Goal: Task Accomplishment & Management: Manage account settings

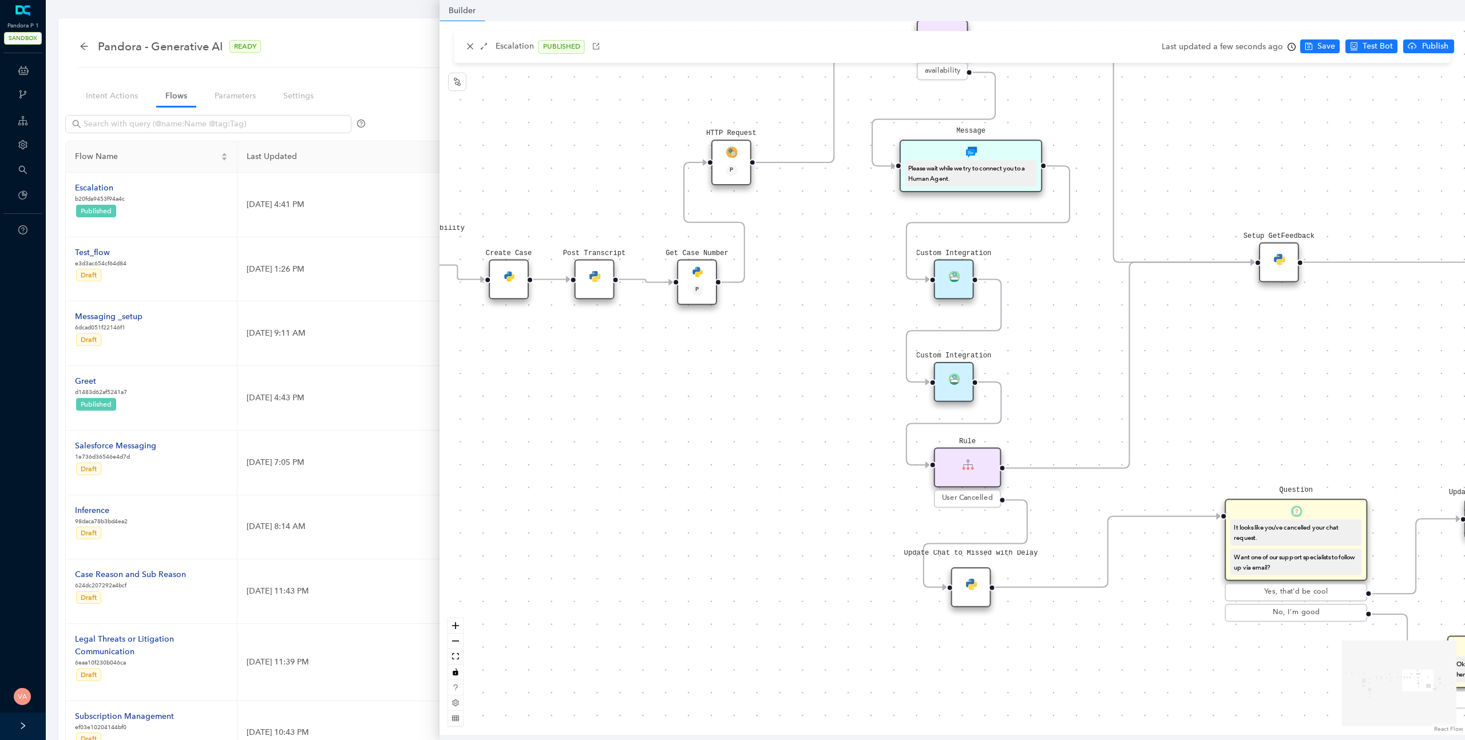
click at [336, 82] on div "Intent Actions Flows Parameters Settings Filter by tags Create Flow Name Last U…" at bounding box center [755, 479] width 1369 height 799
click at [283, 100] on link "Settings" at bounding box center [298, 95] width 49 height 21
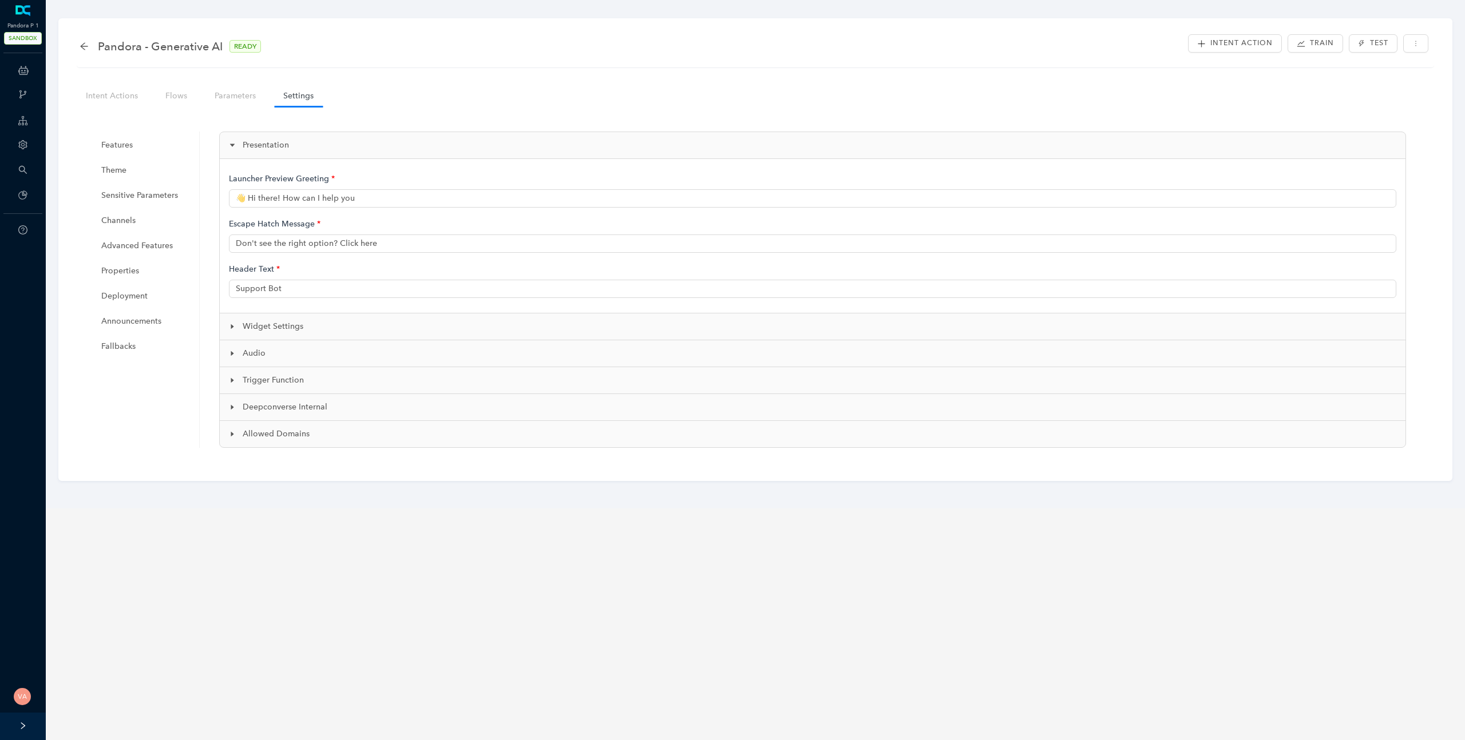
click at [258, 331] on span "Widget Settings" at bounding box center [820, 326] width 1154 height 13
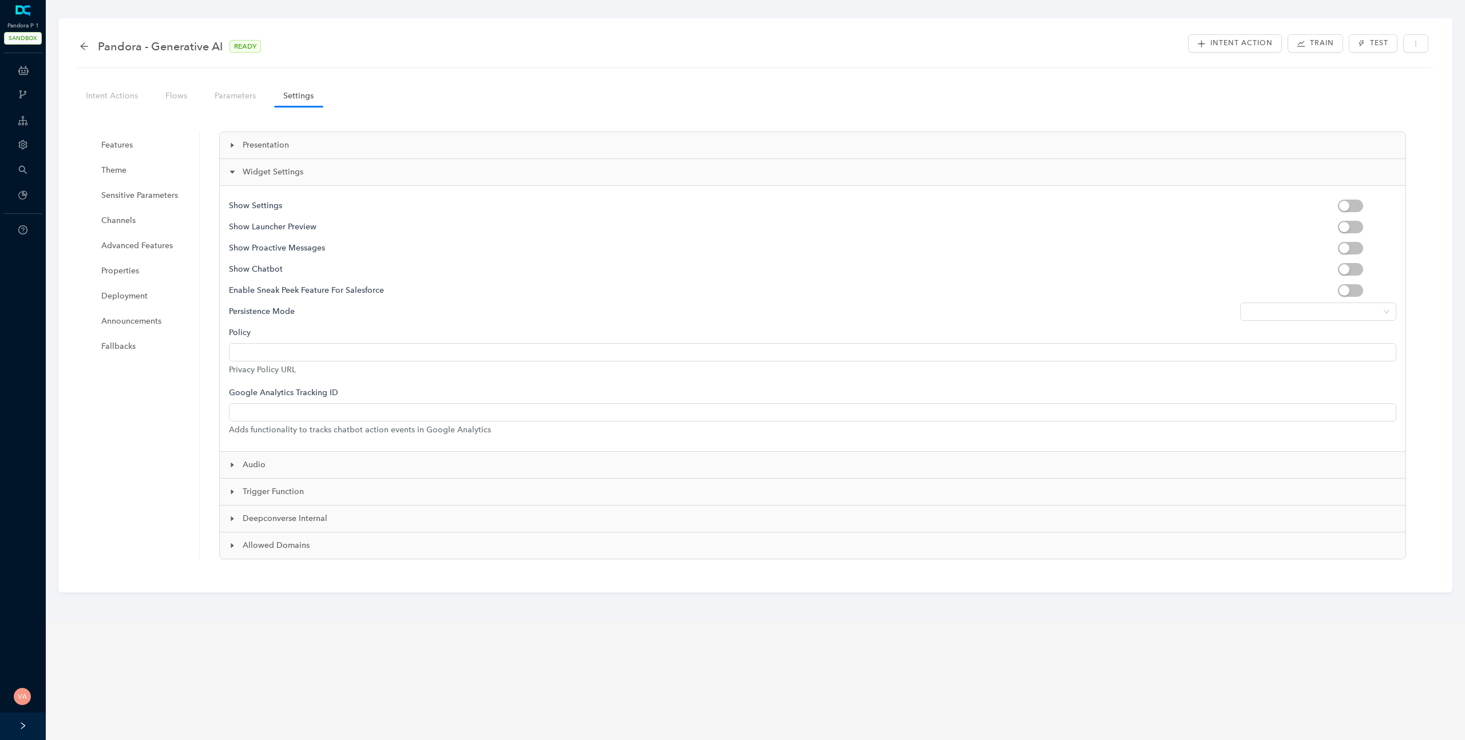
click at [278, 213] on h5 "Show Settings" at bounding box center [783, 205] width 1109 height 21
click at [283, 228] on h5 "Show Launcher Preview" at bounding box center [783, 226] width 1109 height 21
click at [288, 243] on h5 "Show Proactive Messages" at bounding box center [783, 247] width 1109 height 21
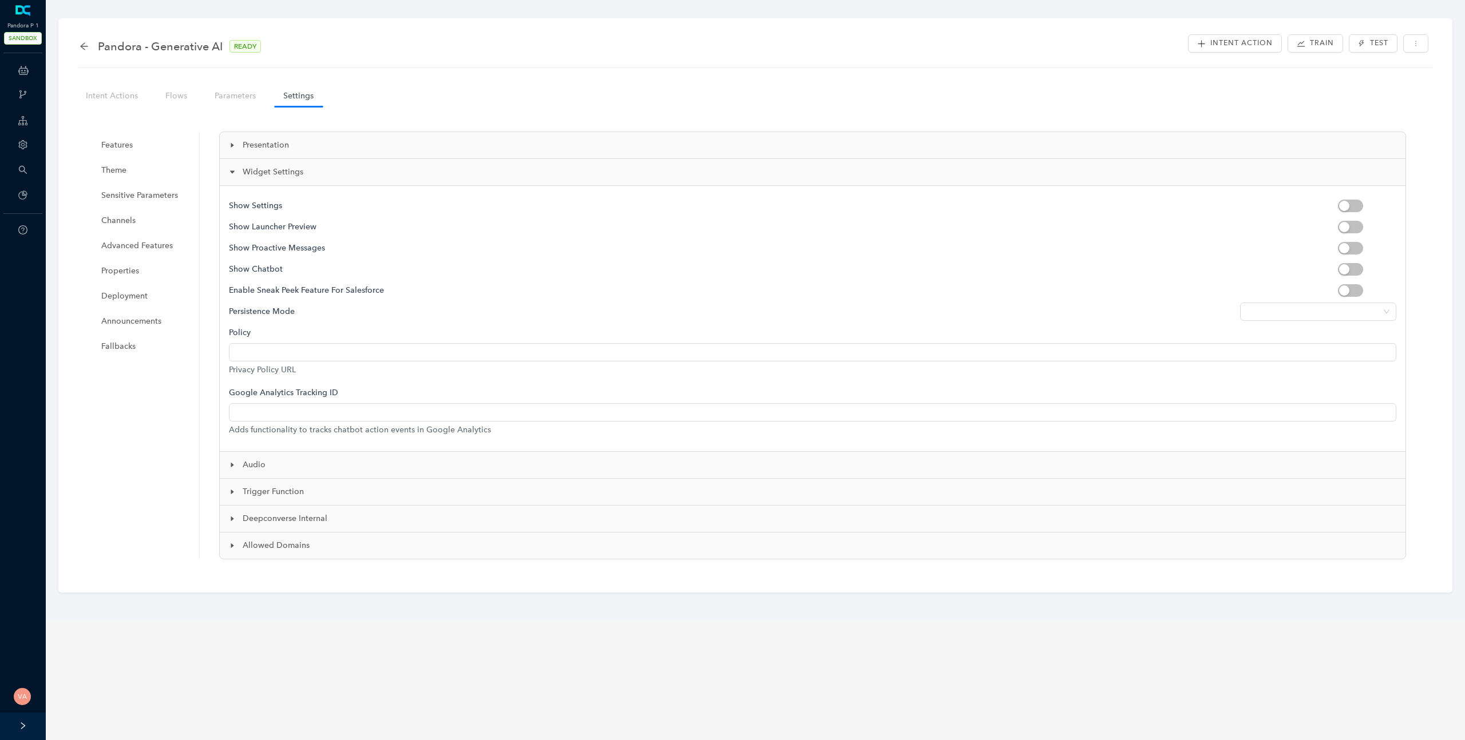
click at [271, 270] on h5 "Show Chatbot" at bounding box center [783, 269] width 1109 height 21
click at [118, 168] on span "Theme" at bounding box center [144, 170] width 86 height 23
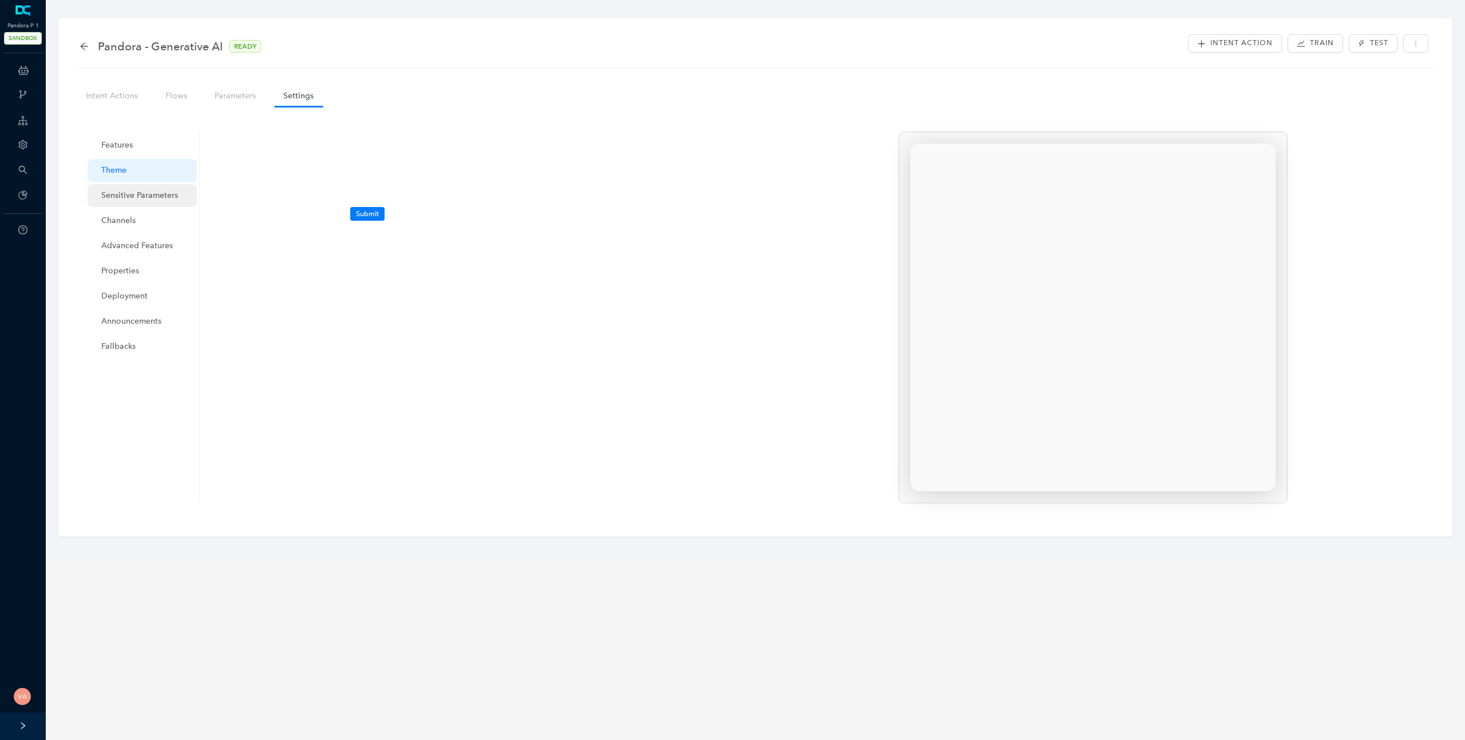
click at [126, 195] on span "Sensitive Parameters" at bounding box center [144, 195] width 86 height 23
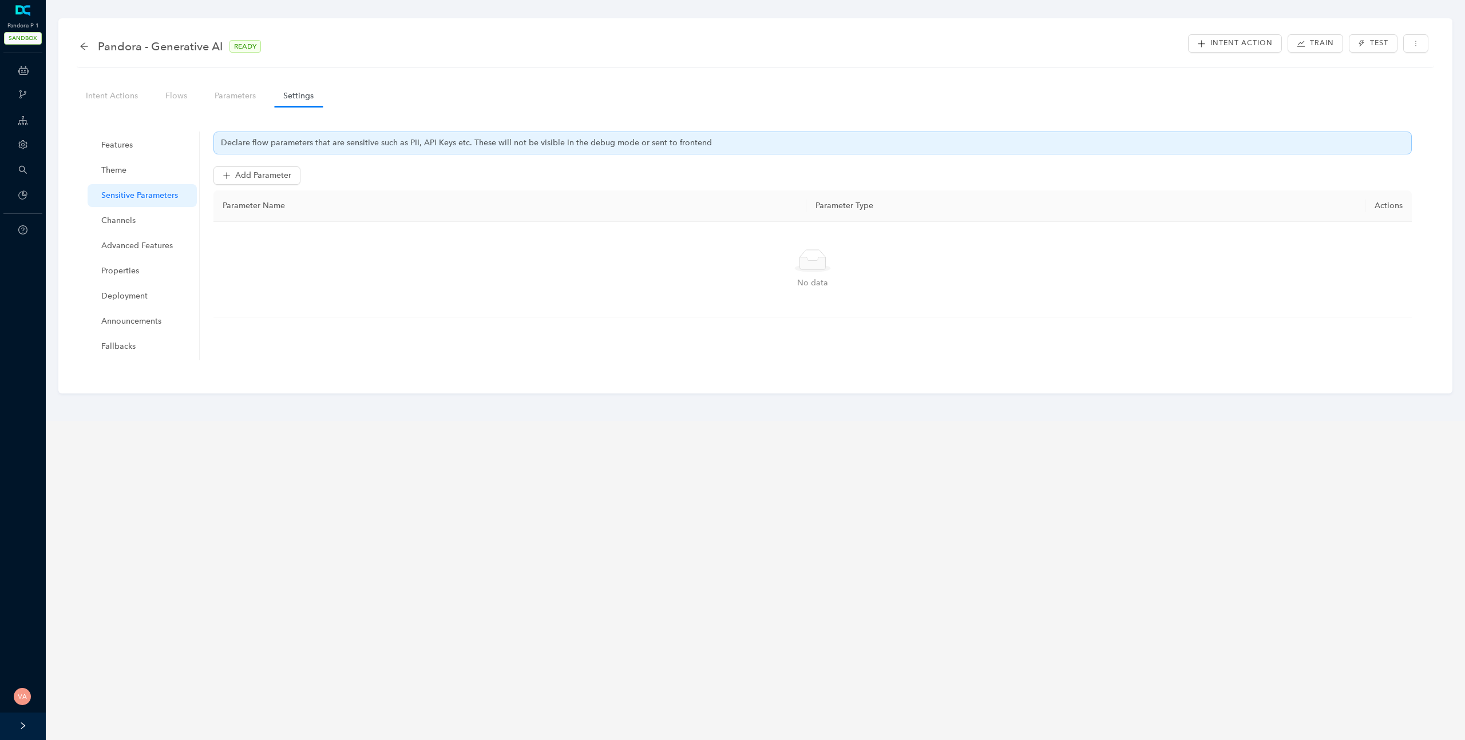
click at [121, 157] on ul "Features Theme Sensitive Parameters Channels Advanced Features Properties Deplo…" at bounding box center [142, 246] width 114 height 229
click at [121, 150] on span "Features" at bounding box center [144, 145] width 86 height 23
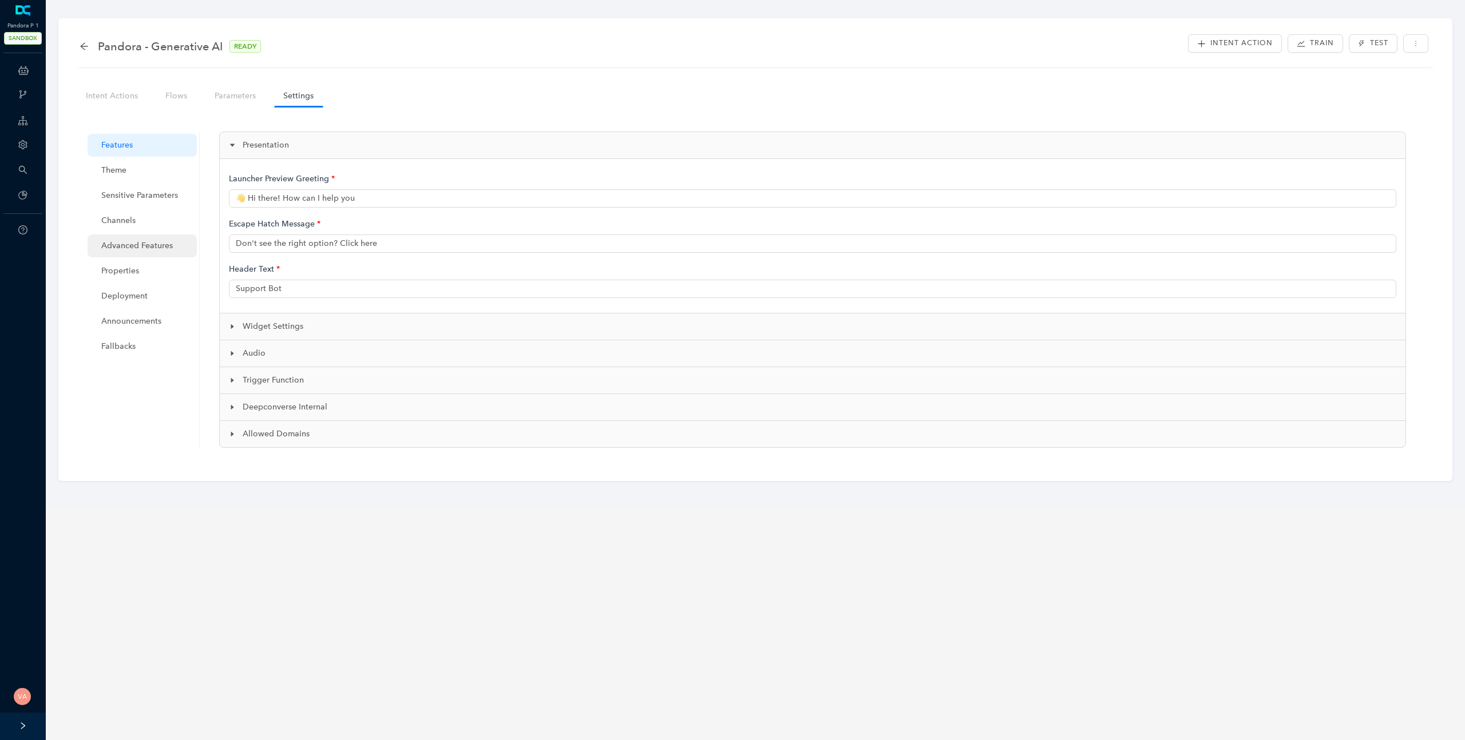
type input "👋 Hi there! How can I help you?"
type input "Pandora Support"
click at [229, 378] on icon "caret-right" at bounding box center [232, 380] width 7 height 7
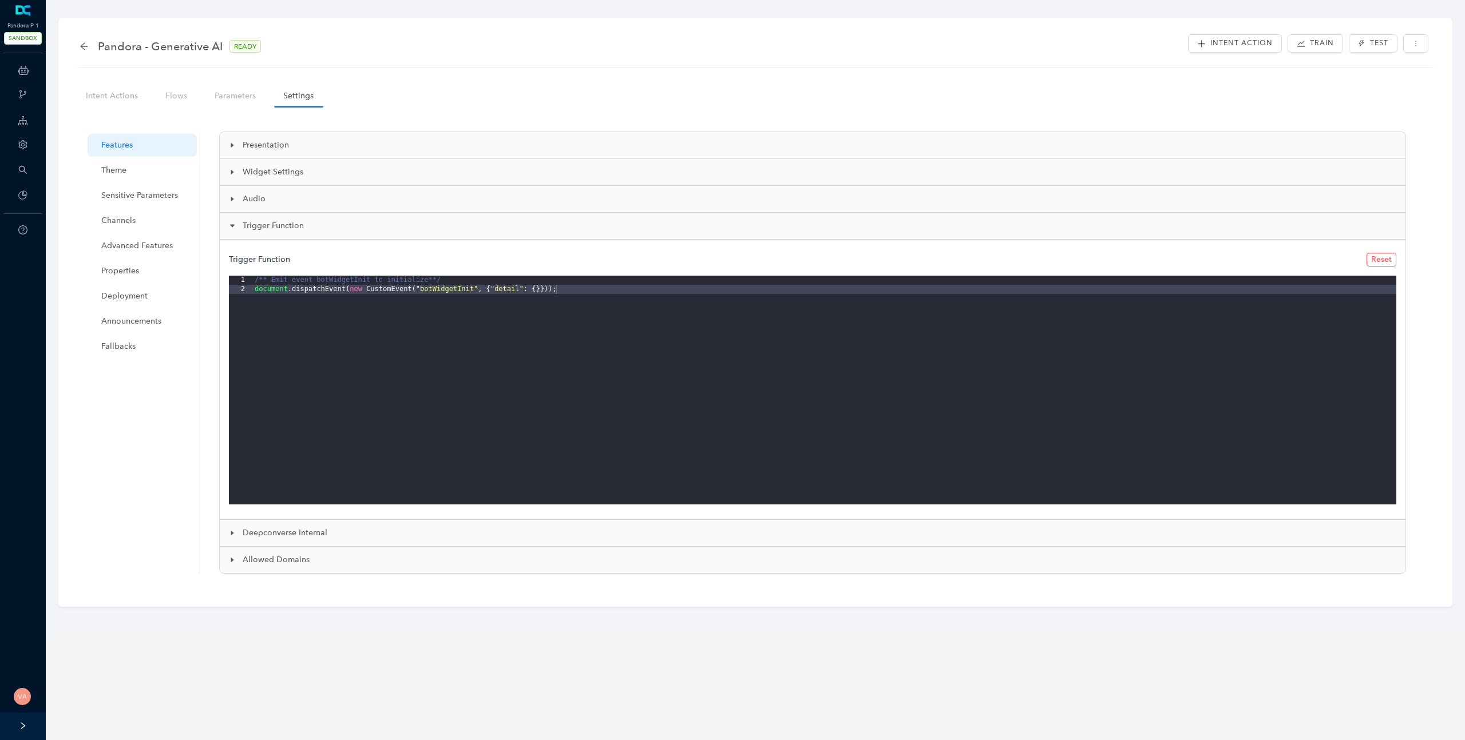
click at [243, 532] on span "Deepconverse Internal" at bounding box center [820, 533] width 1154 height 13
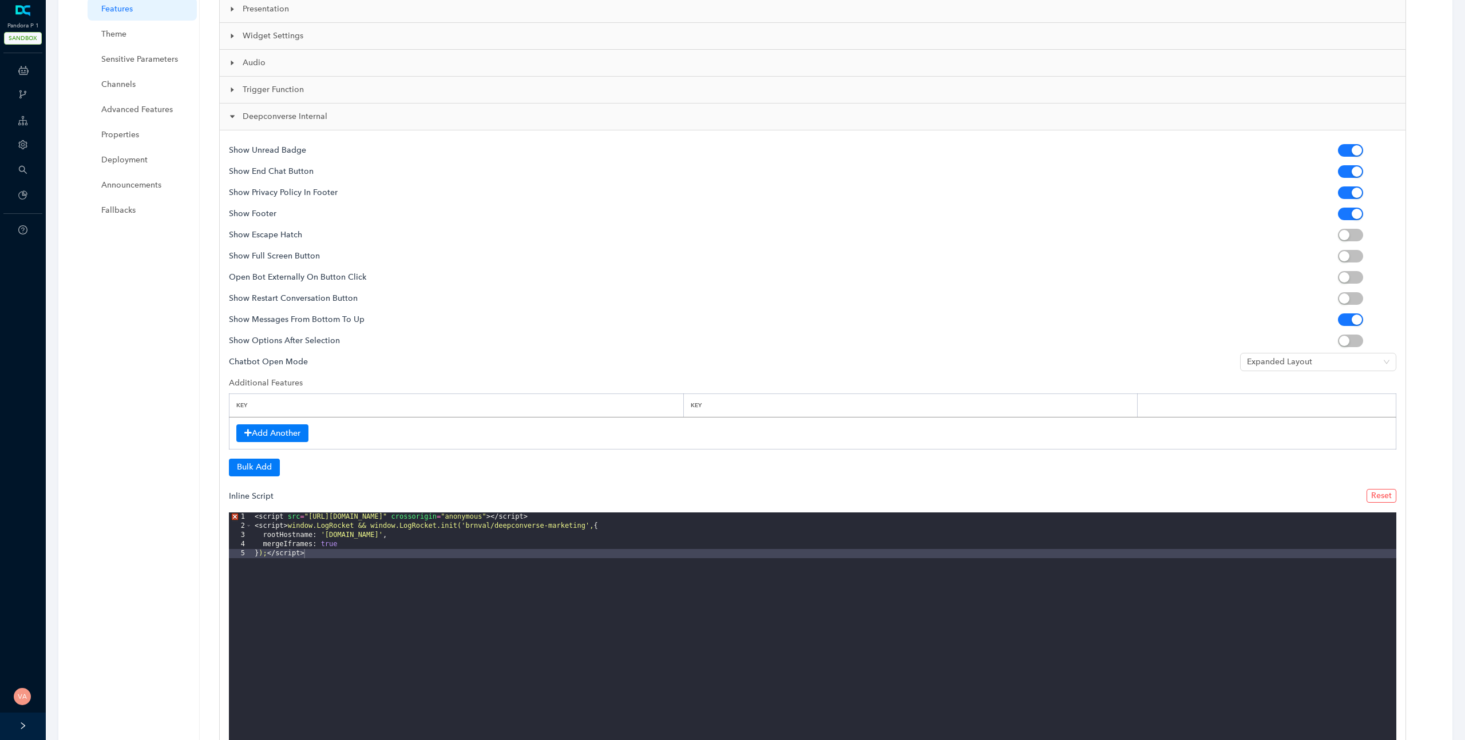
scroll to position [240, 0]
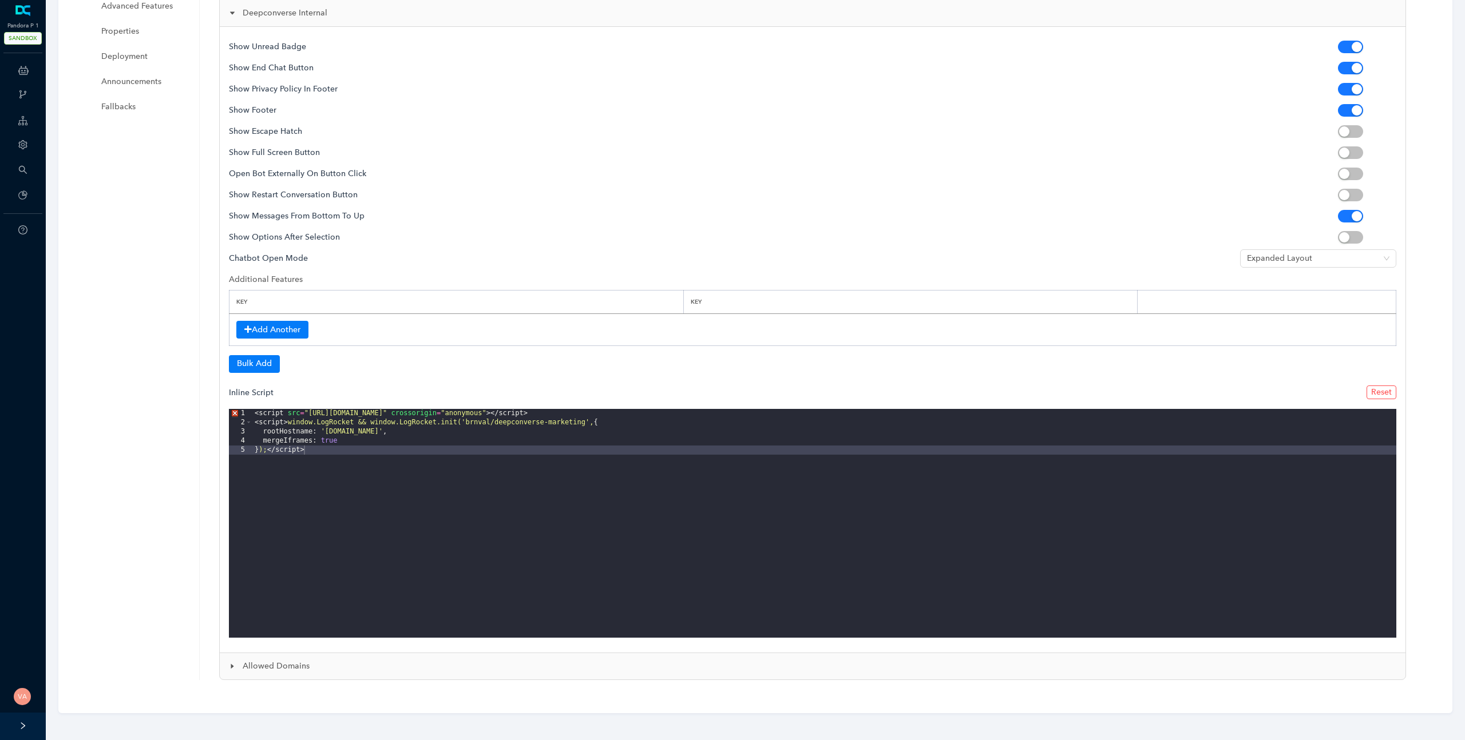
click at [260, 666] on span "Allowed Domains" at bounding box center [820, 666] width 1154 height 13
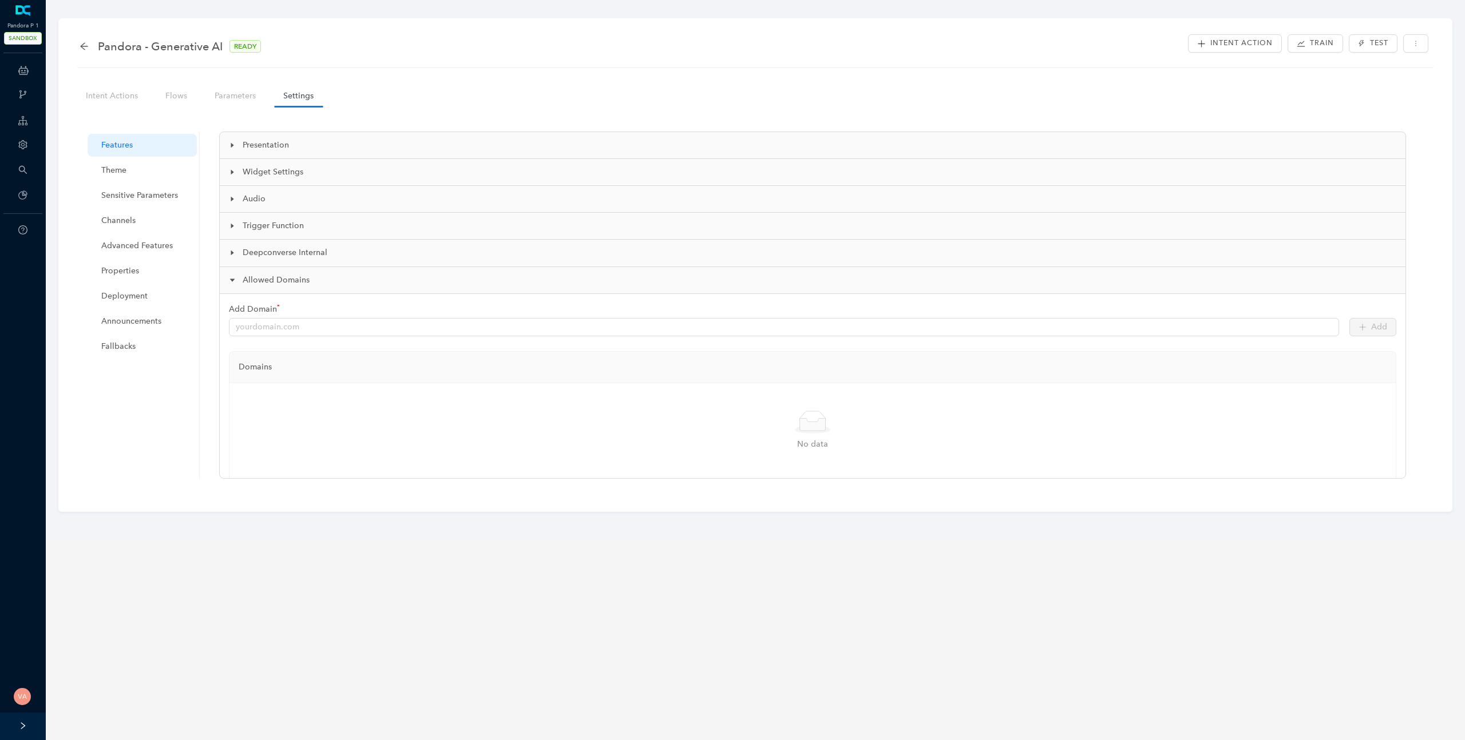
scroll to position [0, 0]
click at [133, 329] on span "Announcements" at bounding box center [144, 321] width 86 height 23
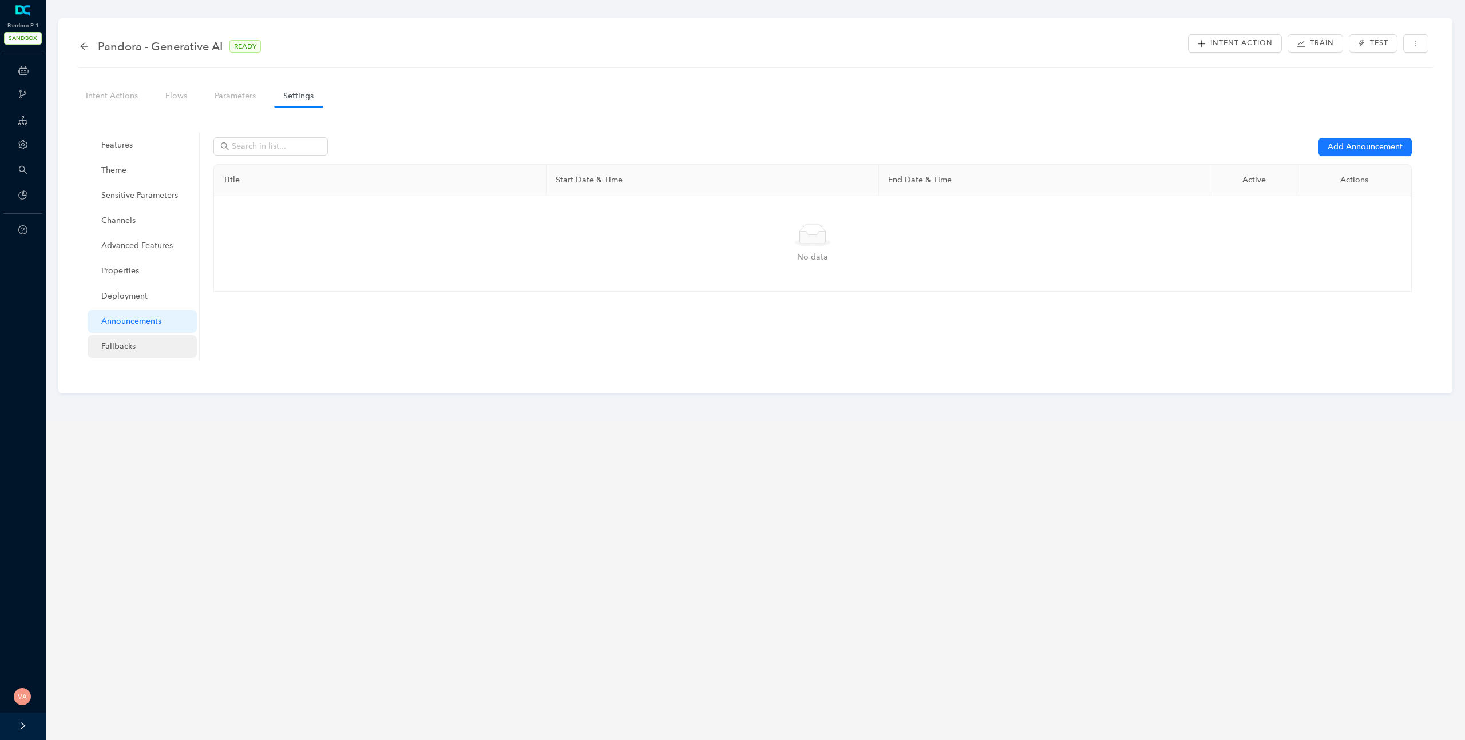
click at [129, 344] on span "Fallbacks" at bounding box center [144, 346] width 86 height 23
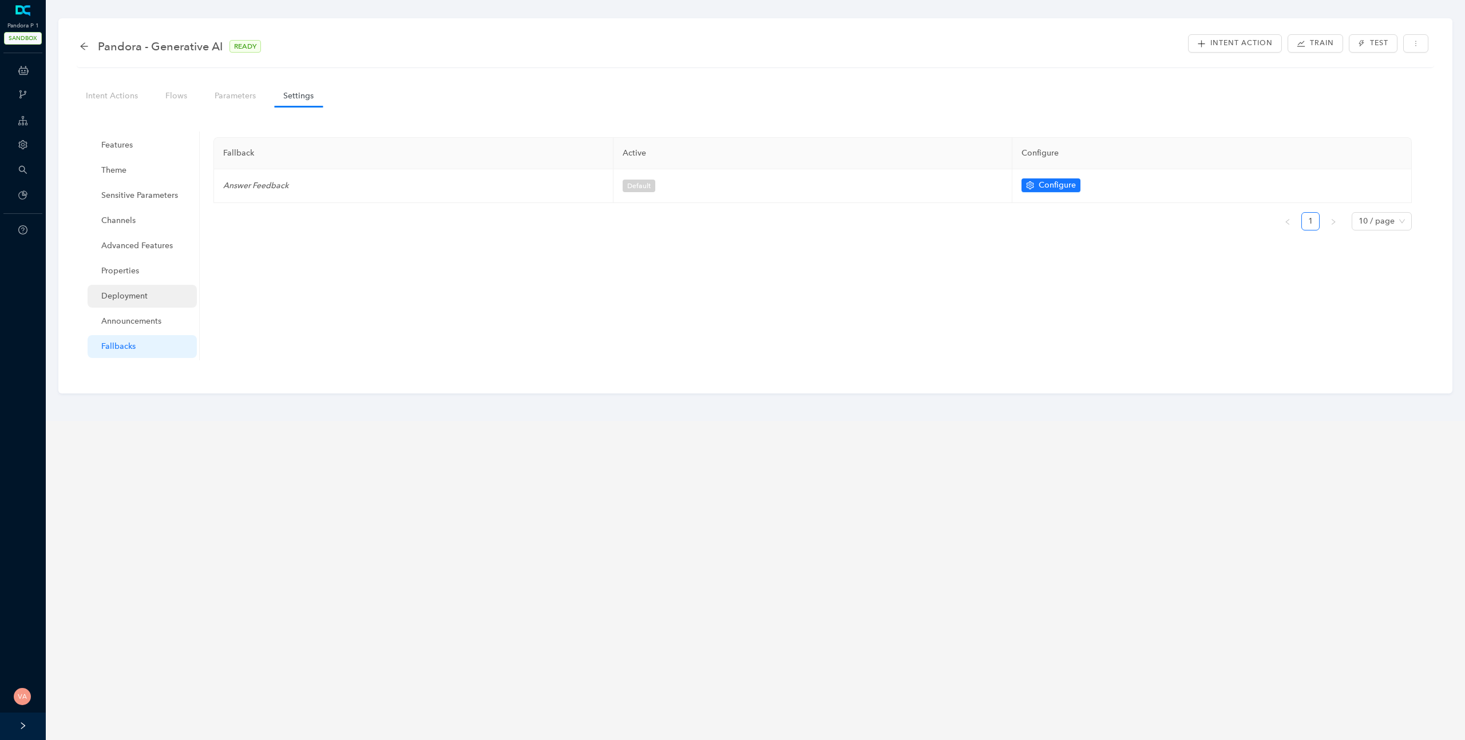
click at [128, 294] on span "Deployment" at bounding box center [144, 296] width 86 height 23
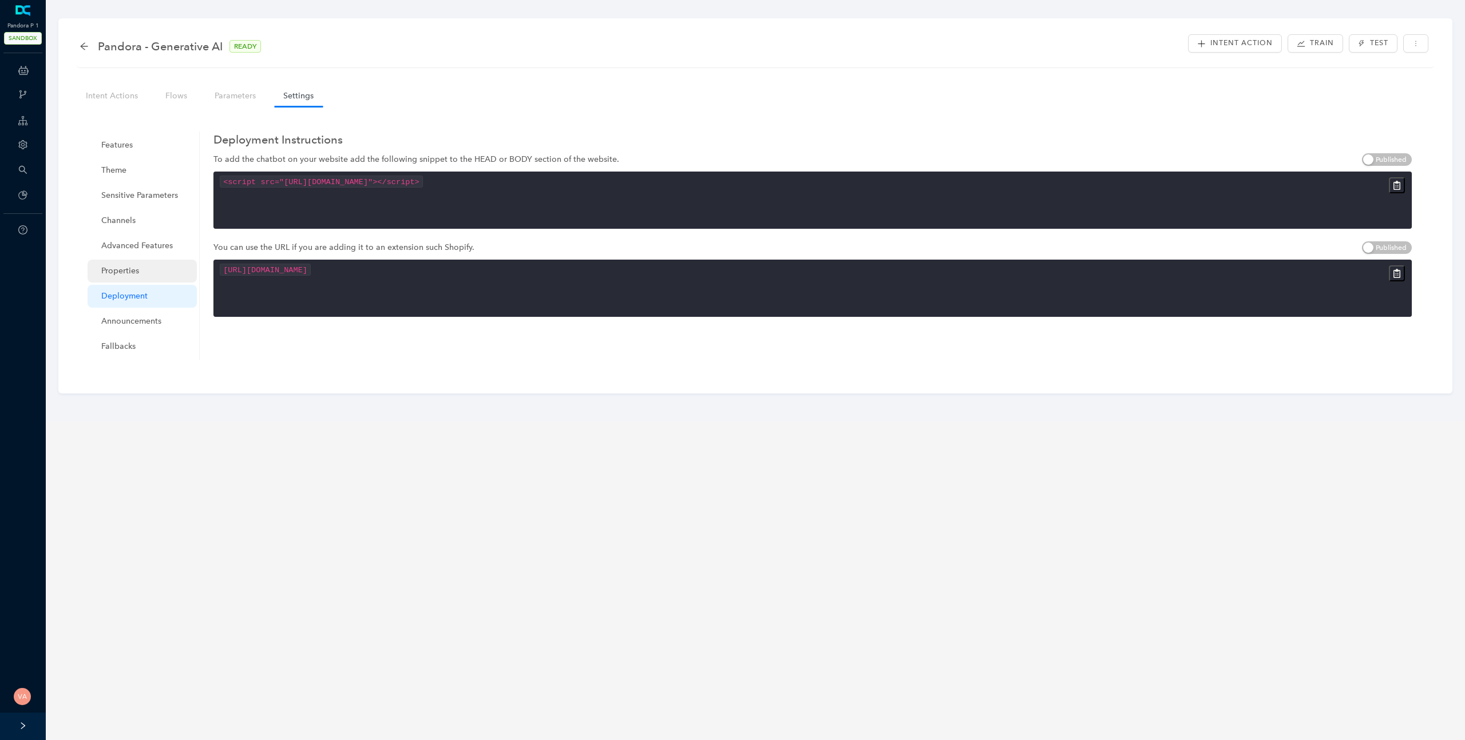
click at [125, 268] on span "Properties" at bounding box center [144, 271] width 86 height 23
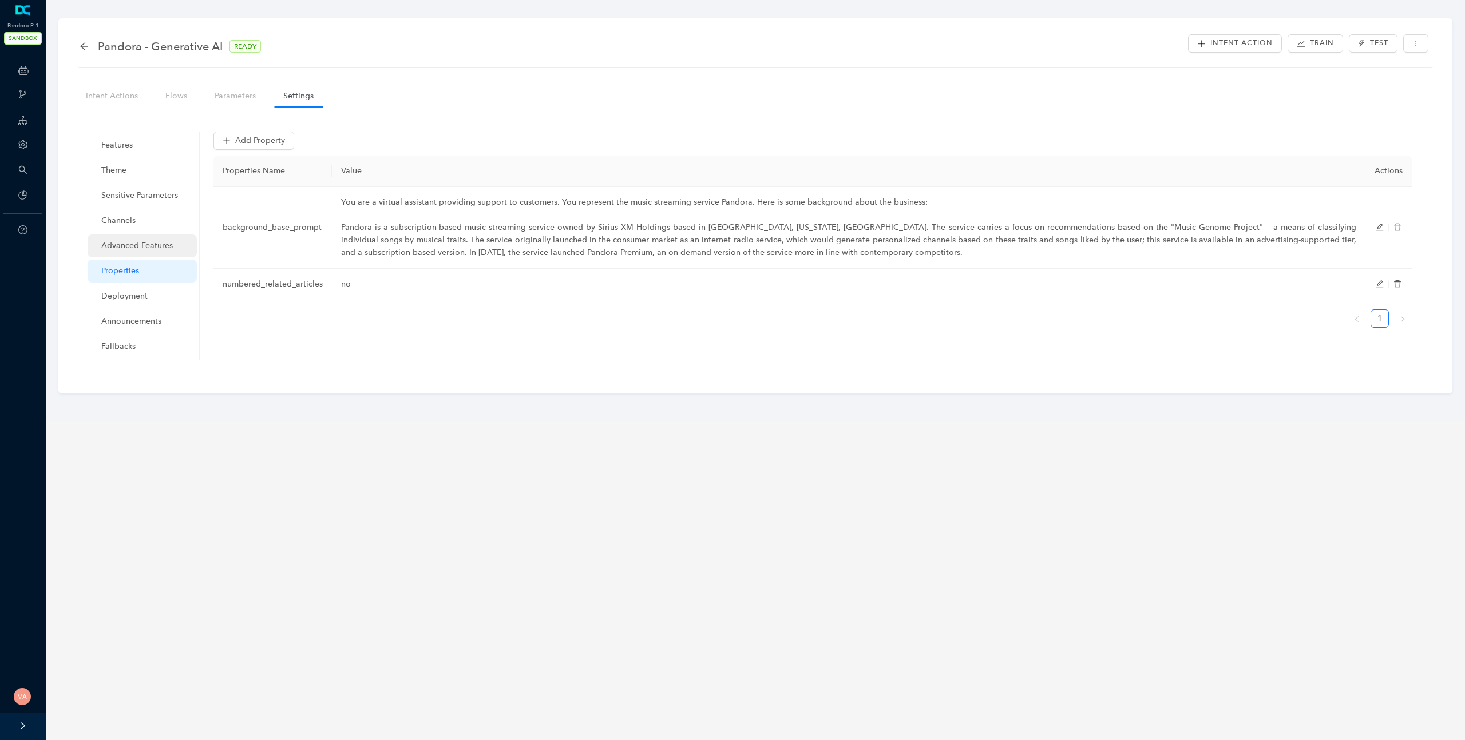
click at [137, 245] on span "Advanced Features" at bounding box center [144, 246] width 86 height 23
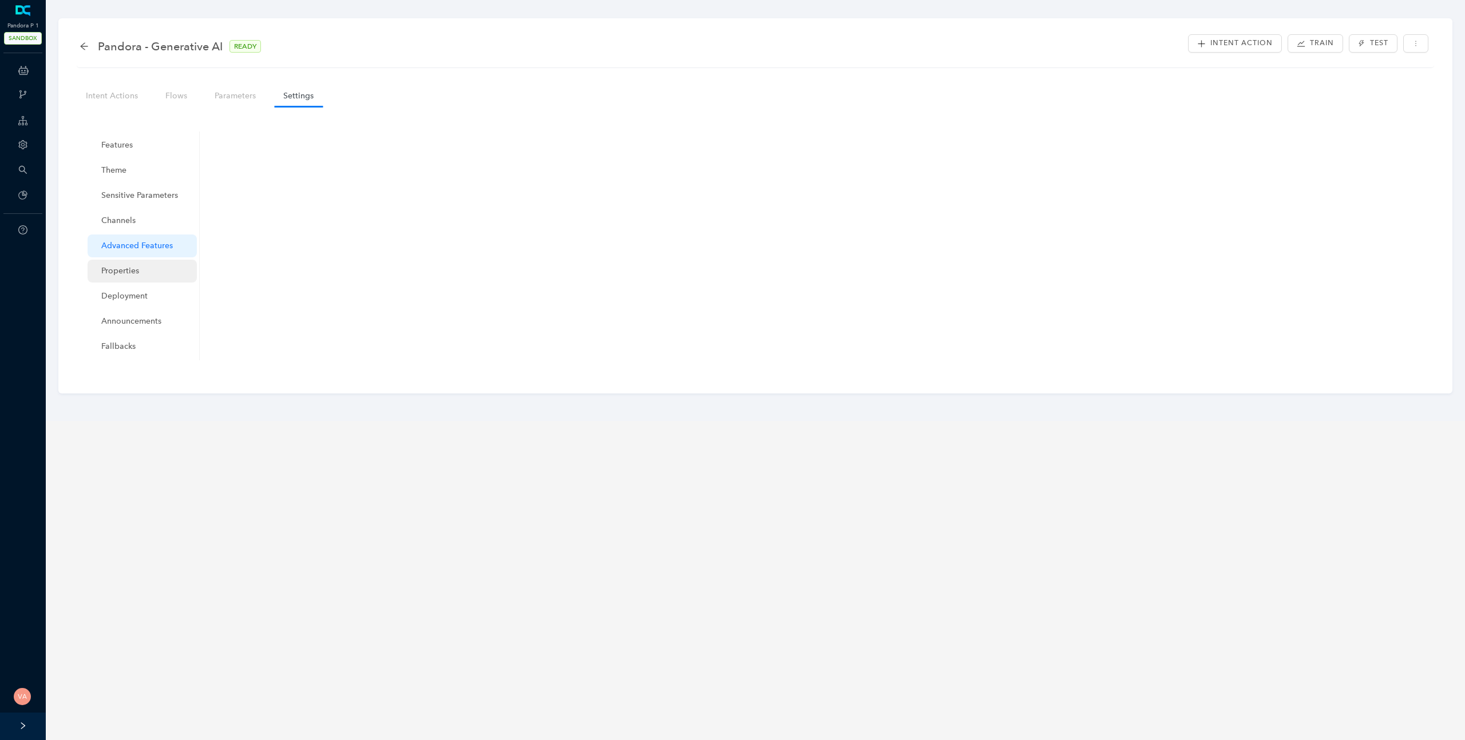
click at [133, 264] on span "Properties" at bounding box center [144, 271] width 86 height 23
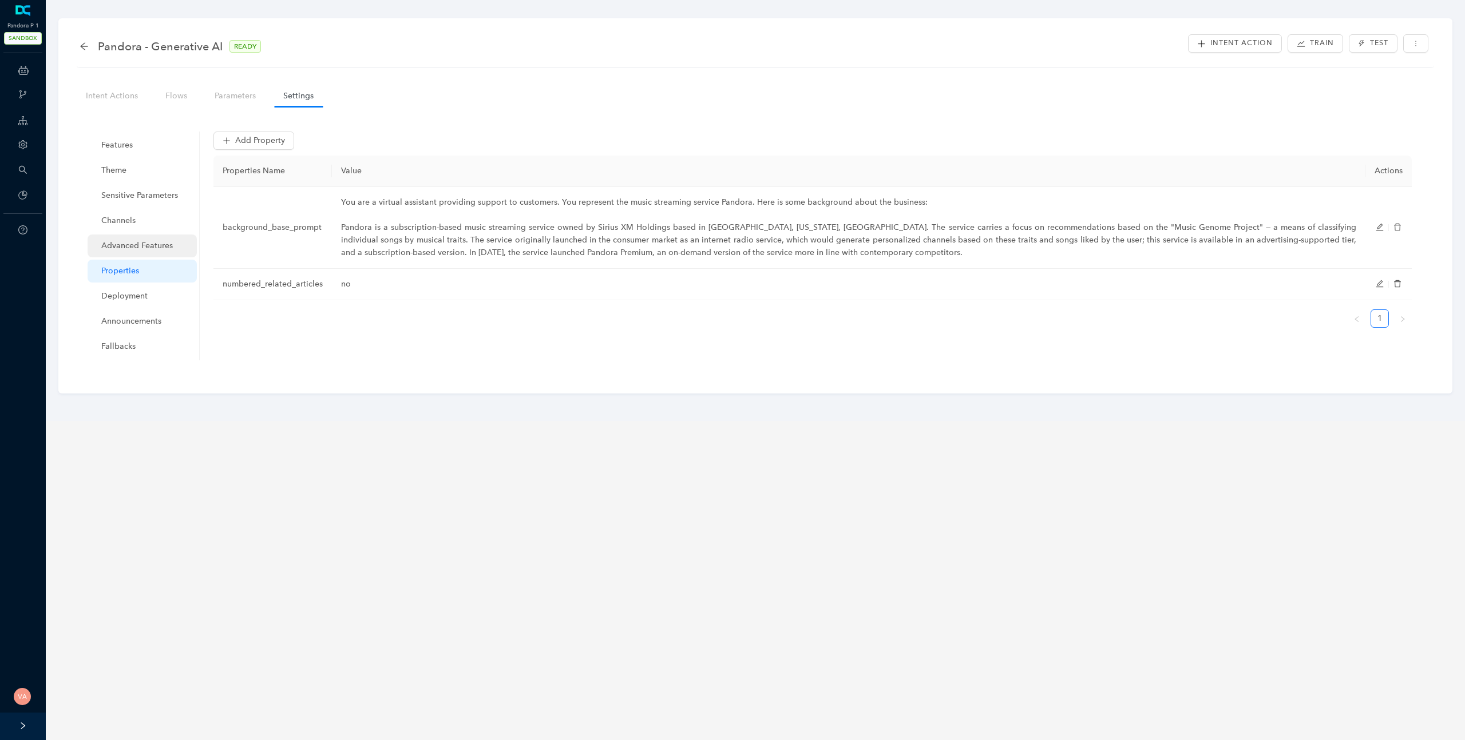
click at [126, 247] on span "Advanced Features" at bounding box center [144, 246] width 86 height 23
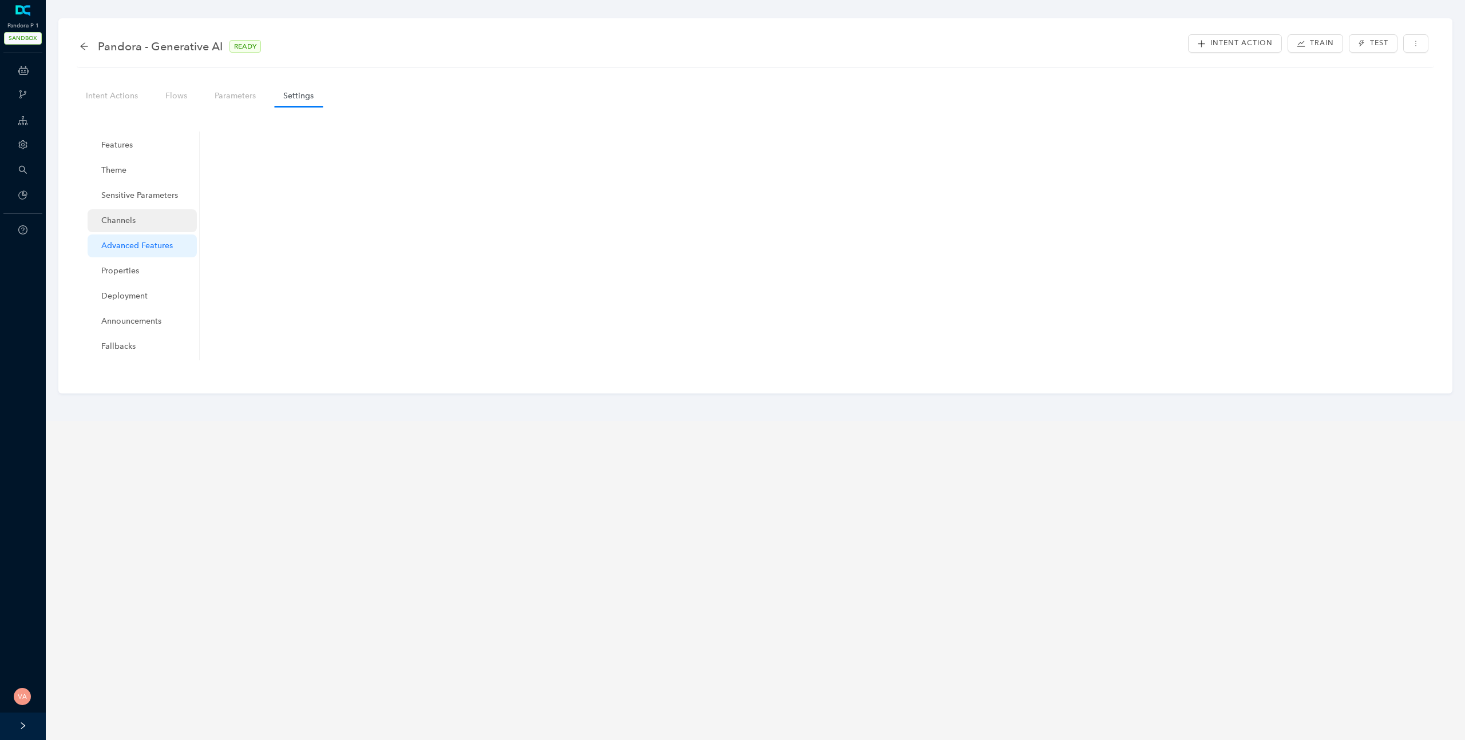
click at [133, 220] on span "Channels" at bounding box center [144, 220] width 86 height 23
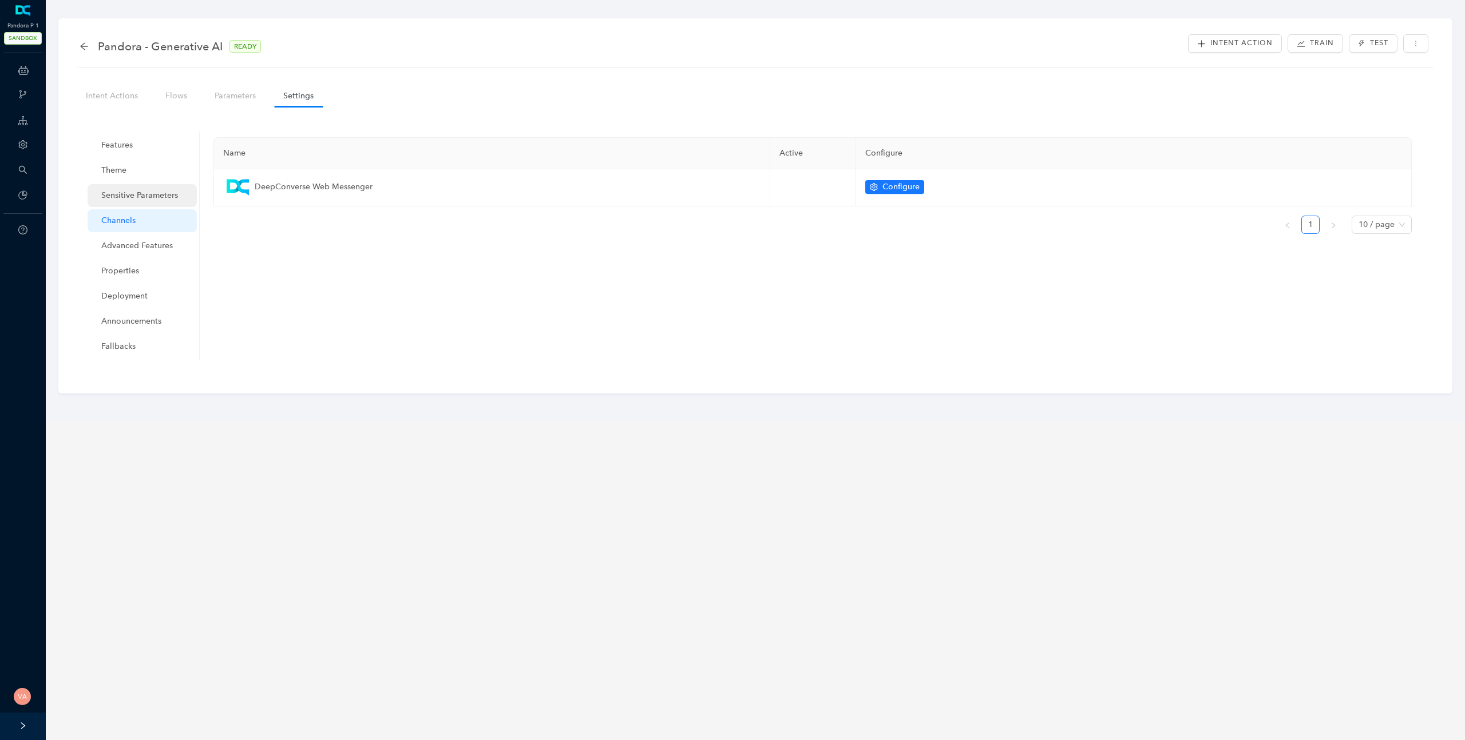
click at [138, 197] on span "Sensitive Parameters" at bounding box center [144, 195] width 86 height 23
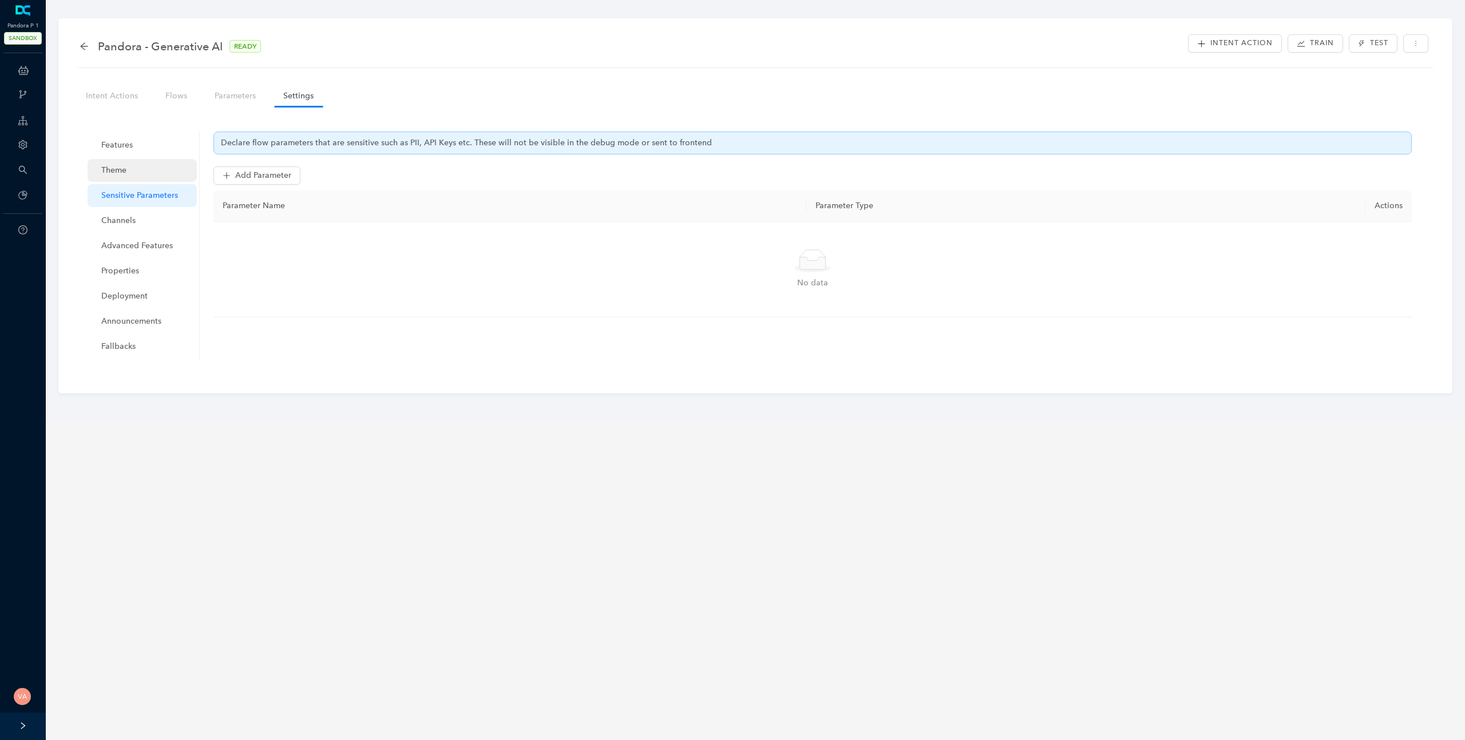
click at [138, 175] on span "Theme" at bounding box center [144, 170] width 86 height 23
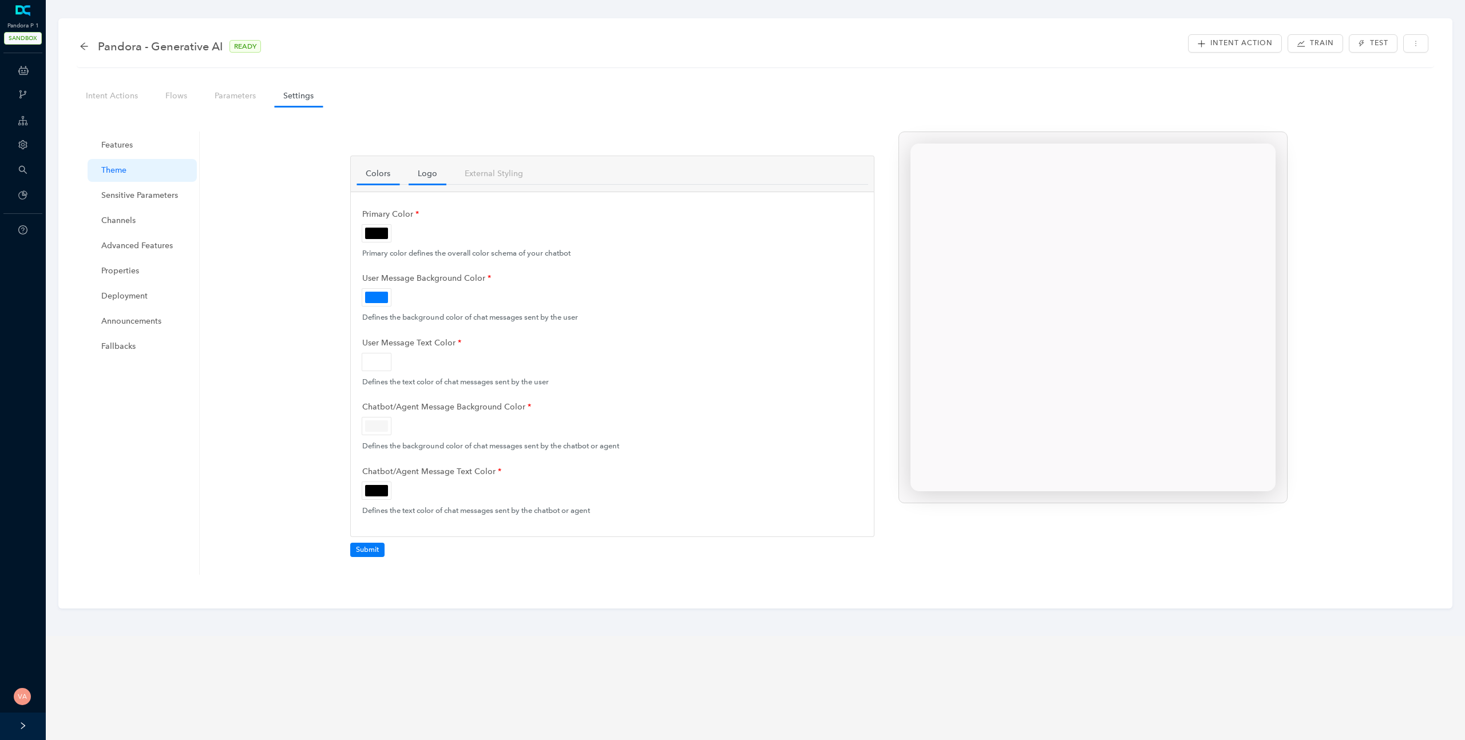
click at [430, 174] on link "Logo" at bounding box center [428, 173] width 38 height 21
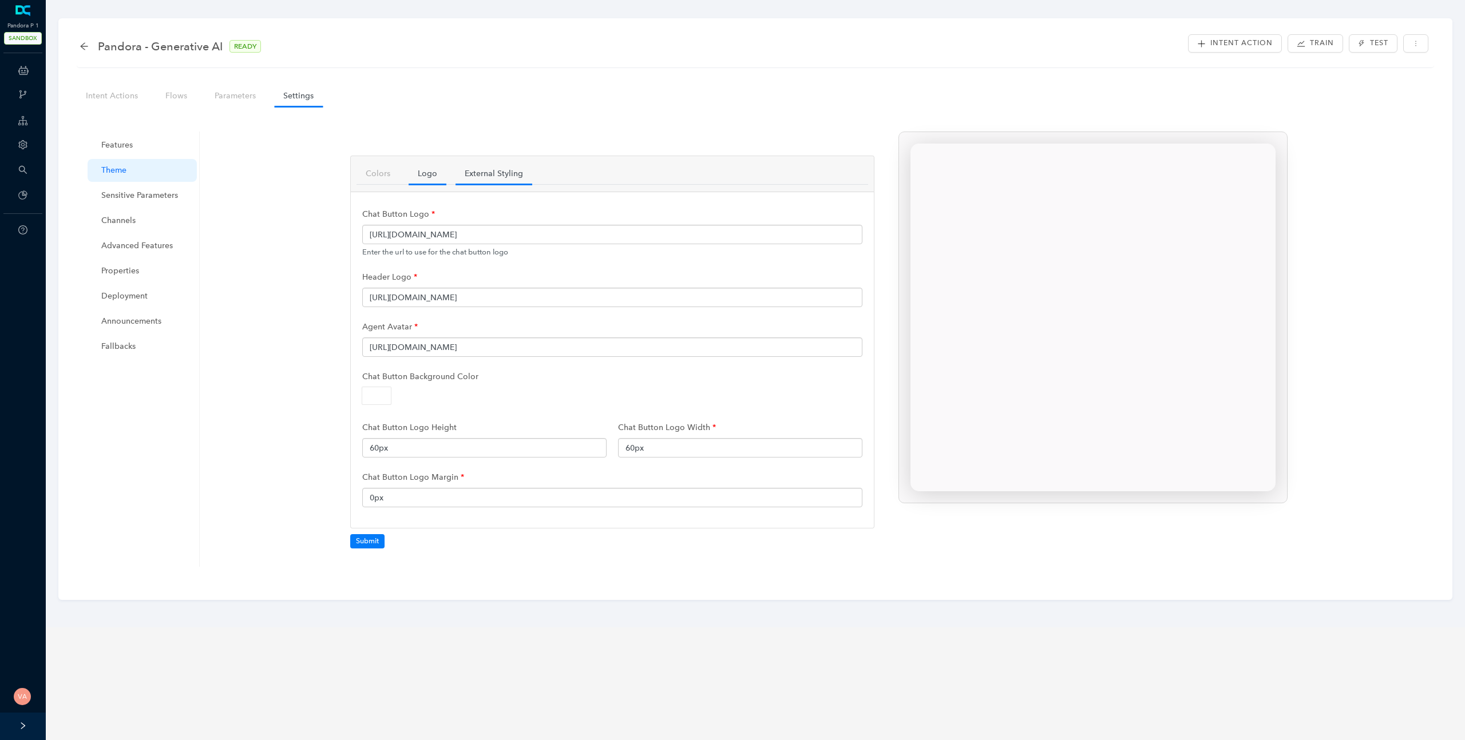
click at [496, 181] on link "External Styling" at bounding box center [494, 173] width 77 height 21
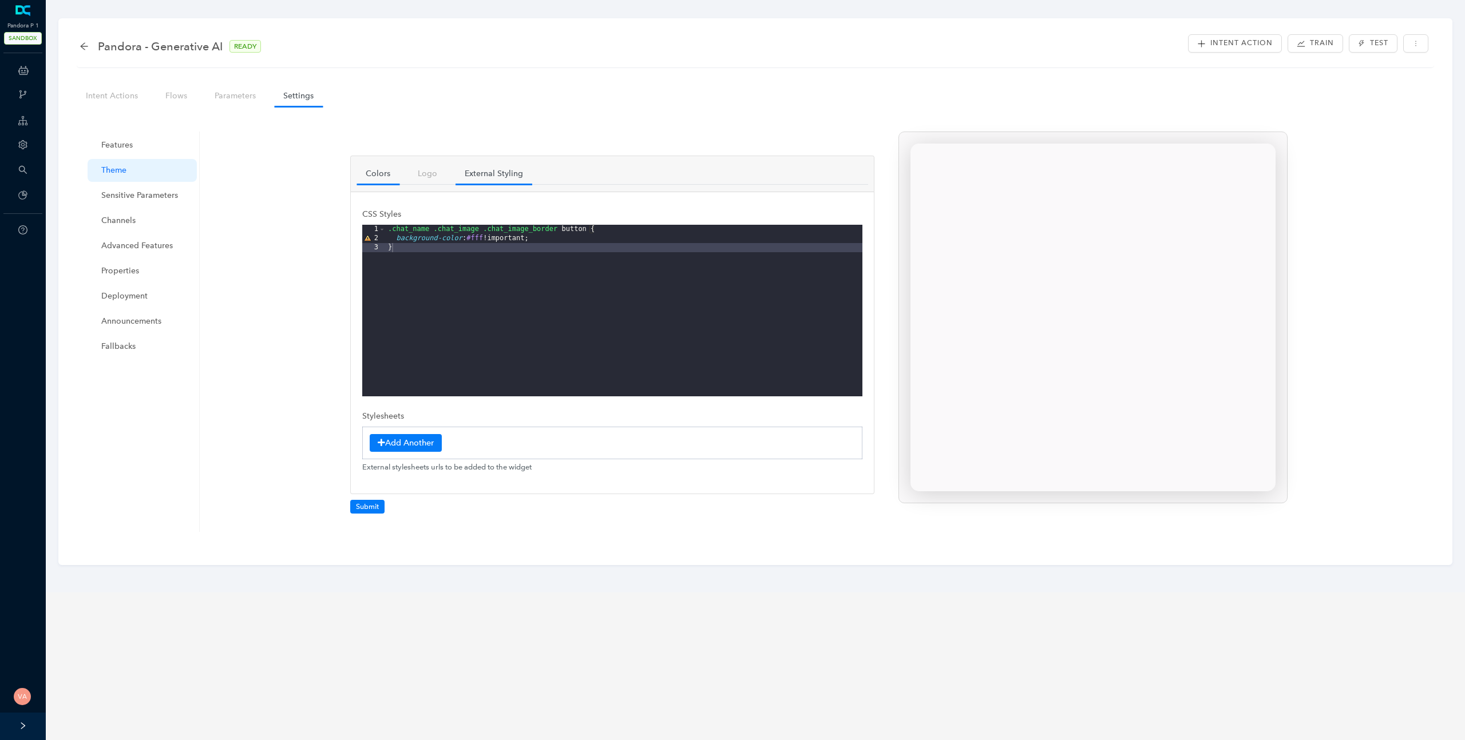
click at [381, 176] on link "Colors" at bounding box center [378, 173] width 43 height 21
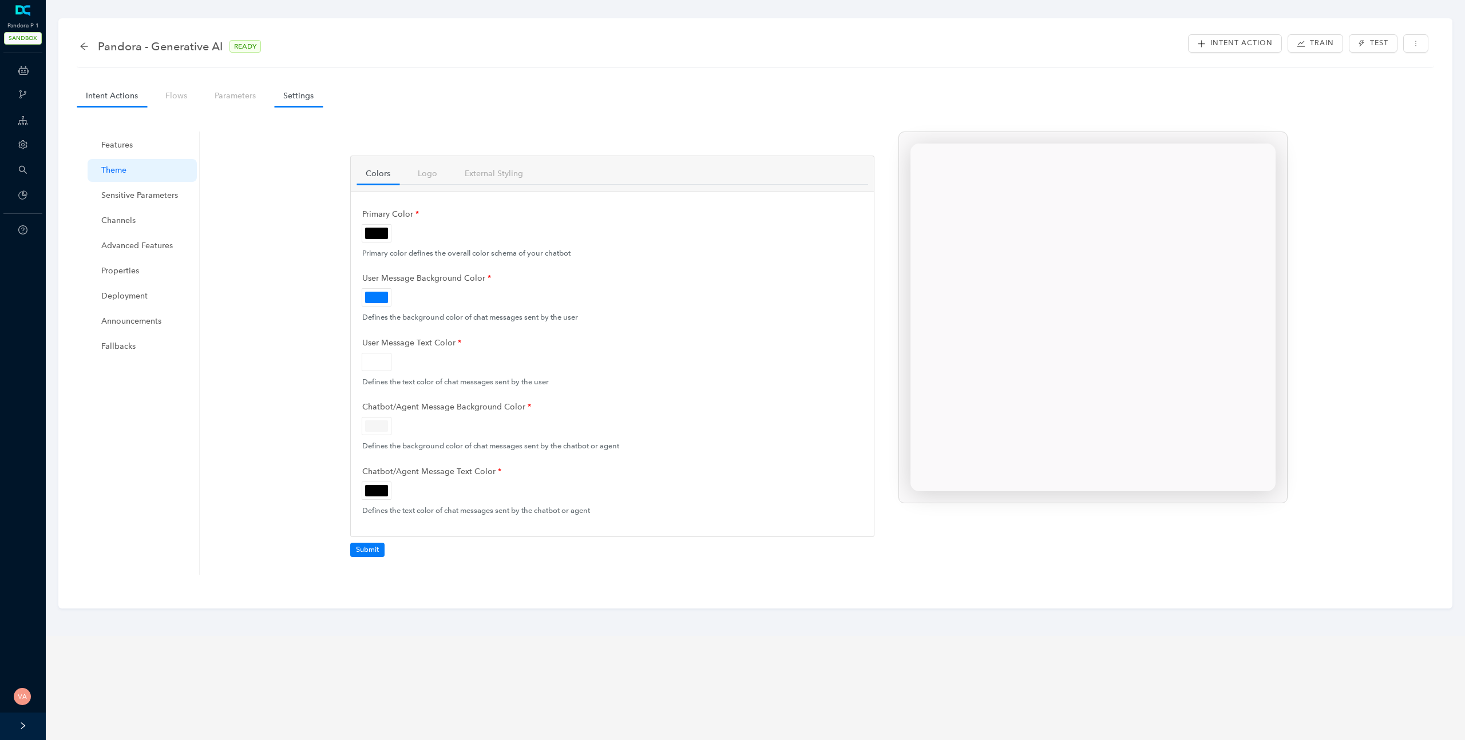
click at [142, 98] on link "Intent Actions" at bounding box center [112, 95] width 70 height 21
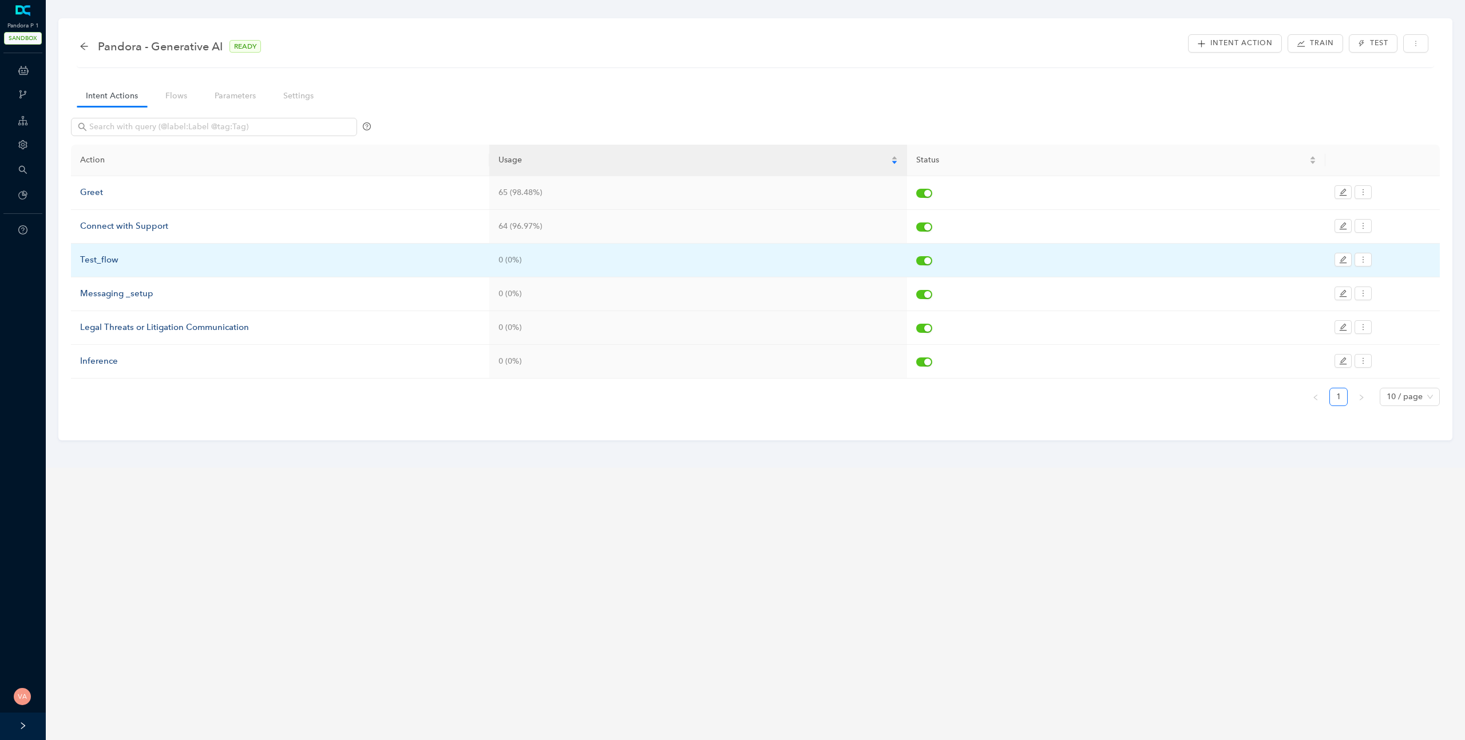
click at [106, 266] on div "Test_flow" at bounding box center [280, 261] width 400 height 14
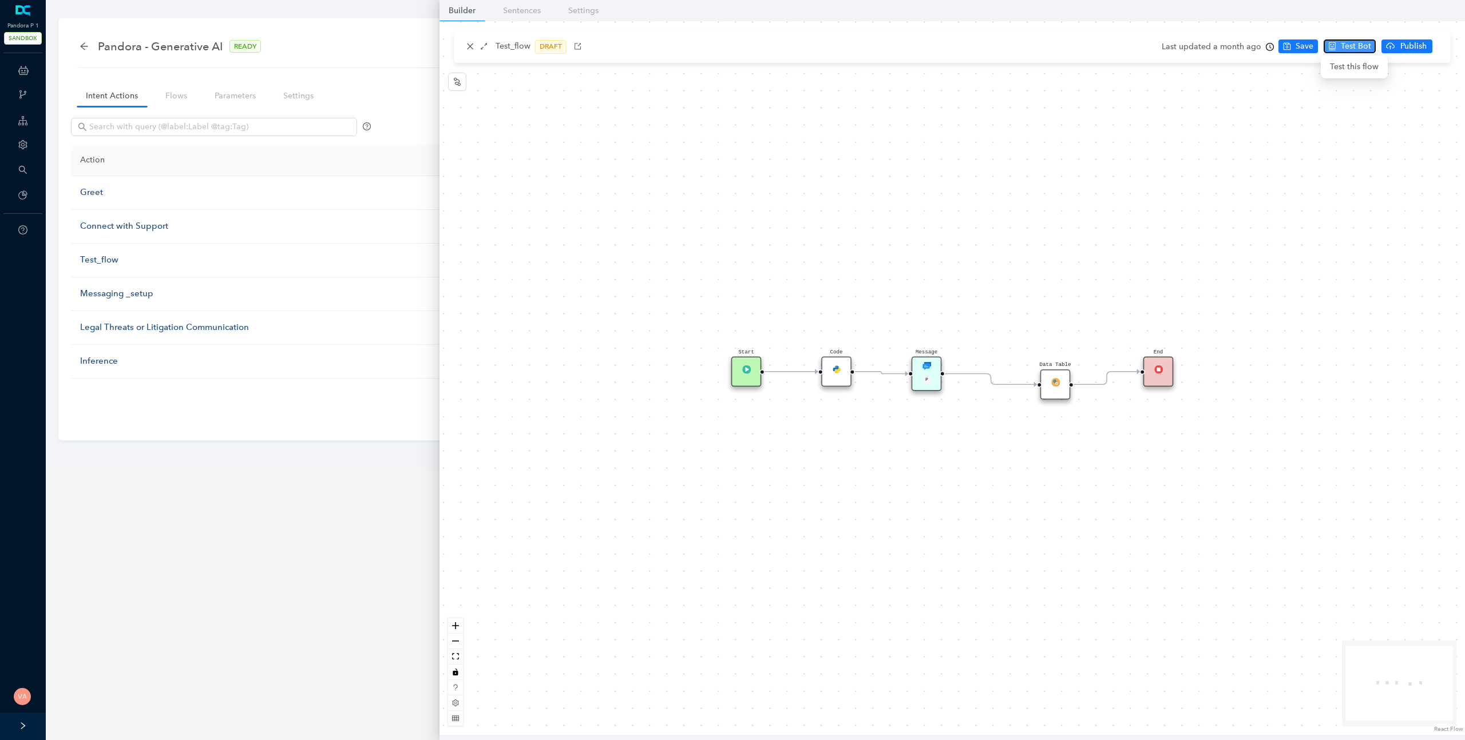
click at [1342, 46] on span "Test Bot" at bounding box center [1356, 46] width 30 height 13
